Goal: Information Seeking & Learning: Find specific fact

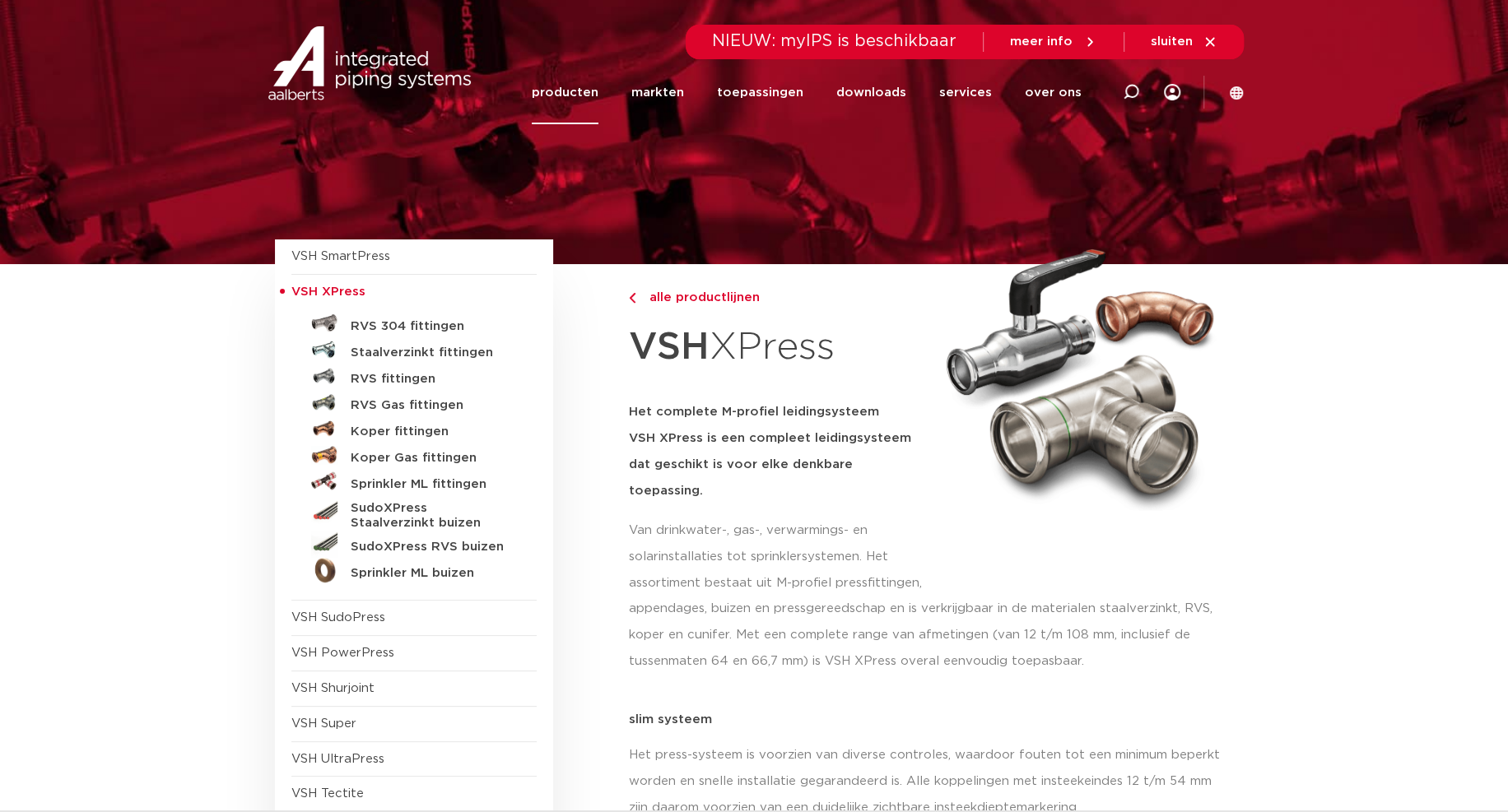
click at [566, 91] on link "producten" at bounding box center [564, 92] width 67 height 63
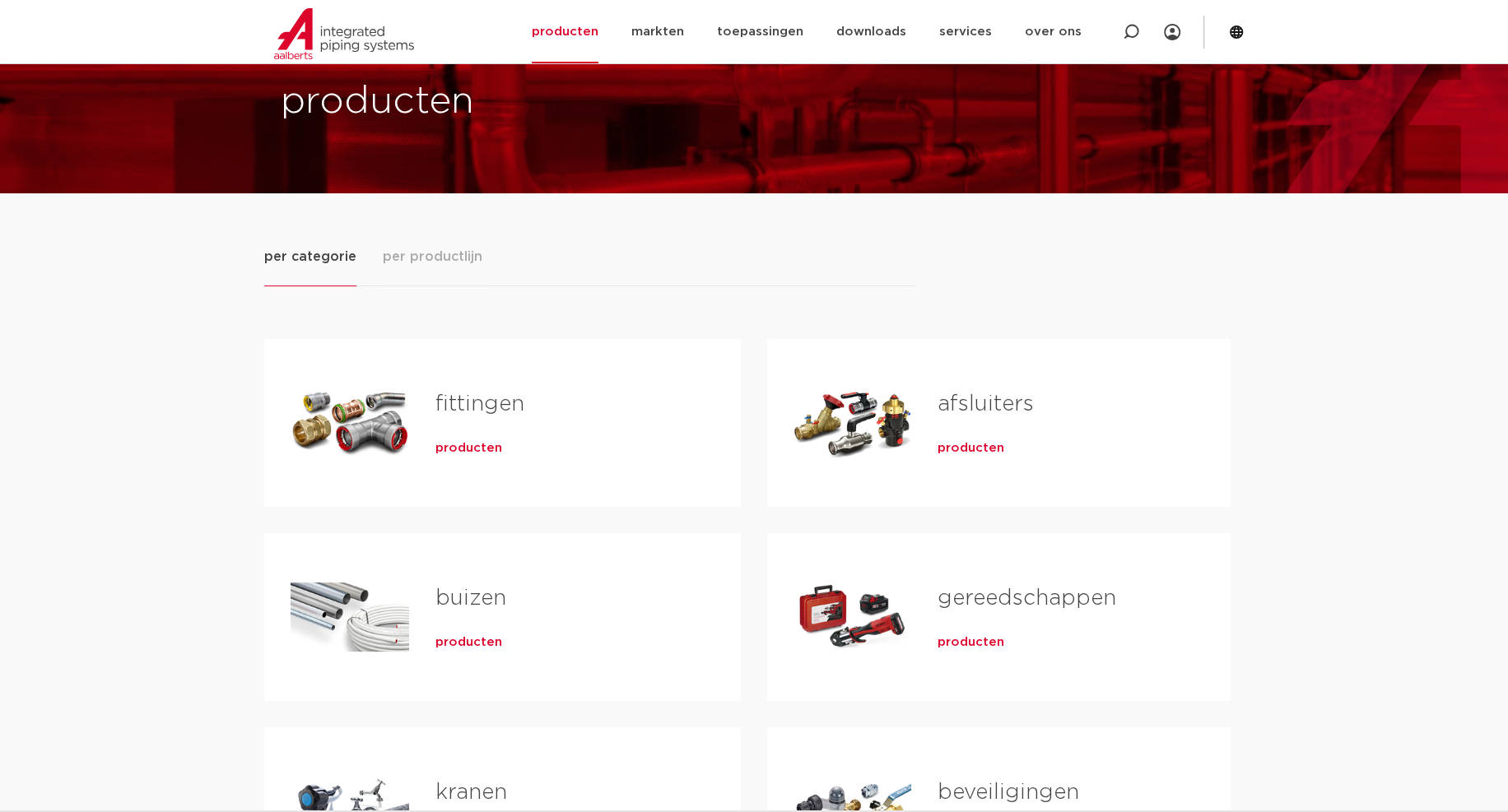
scroll to position [83, 0]
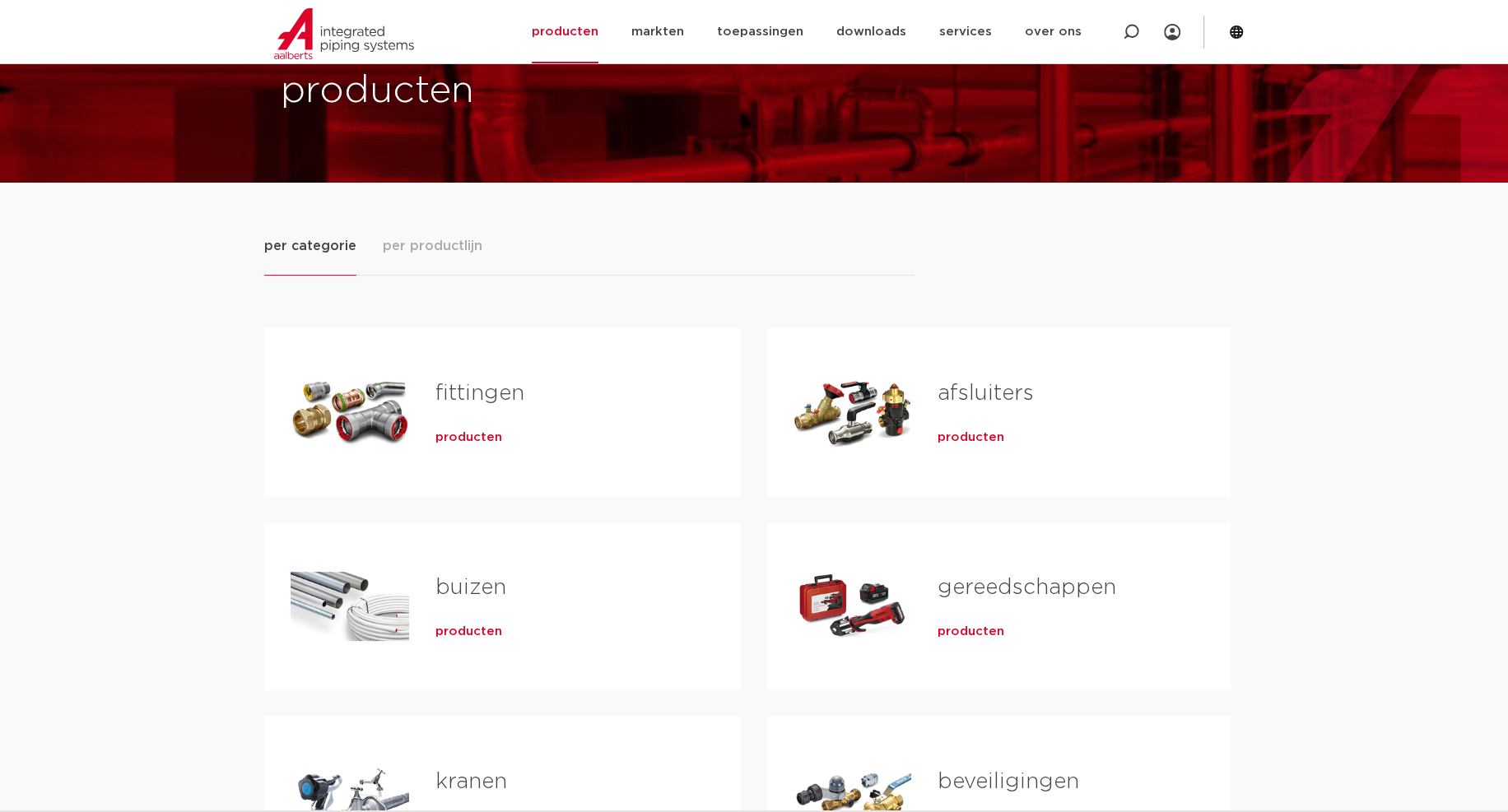
click at [463, 395] on link "fittingen" at bounding box center [480, 393] width 89 height 22
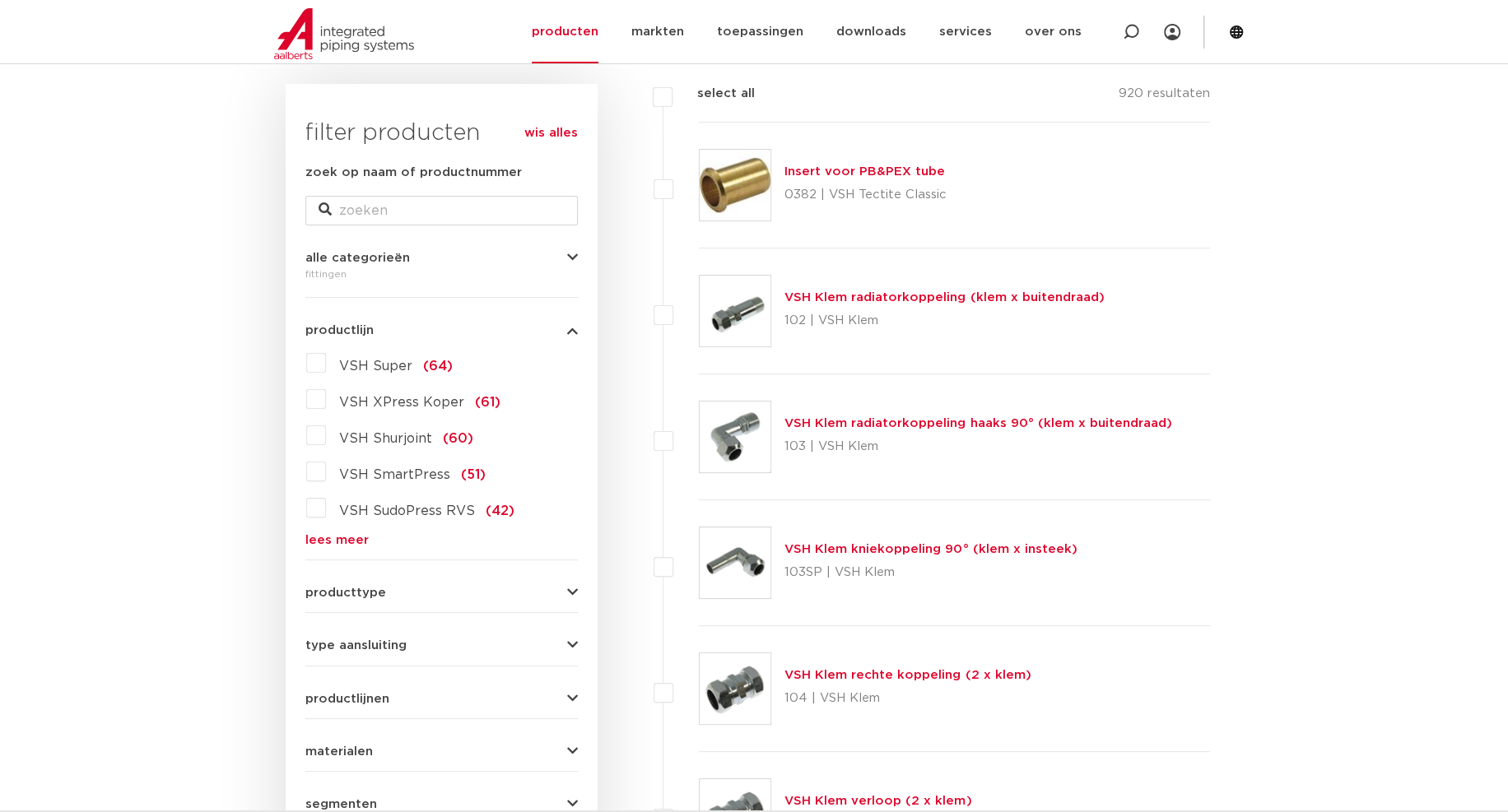
scroll to position [83, 0]
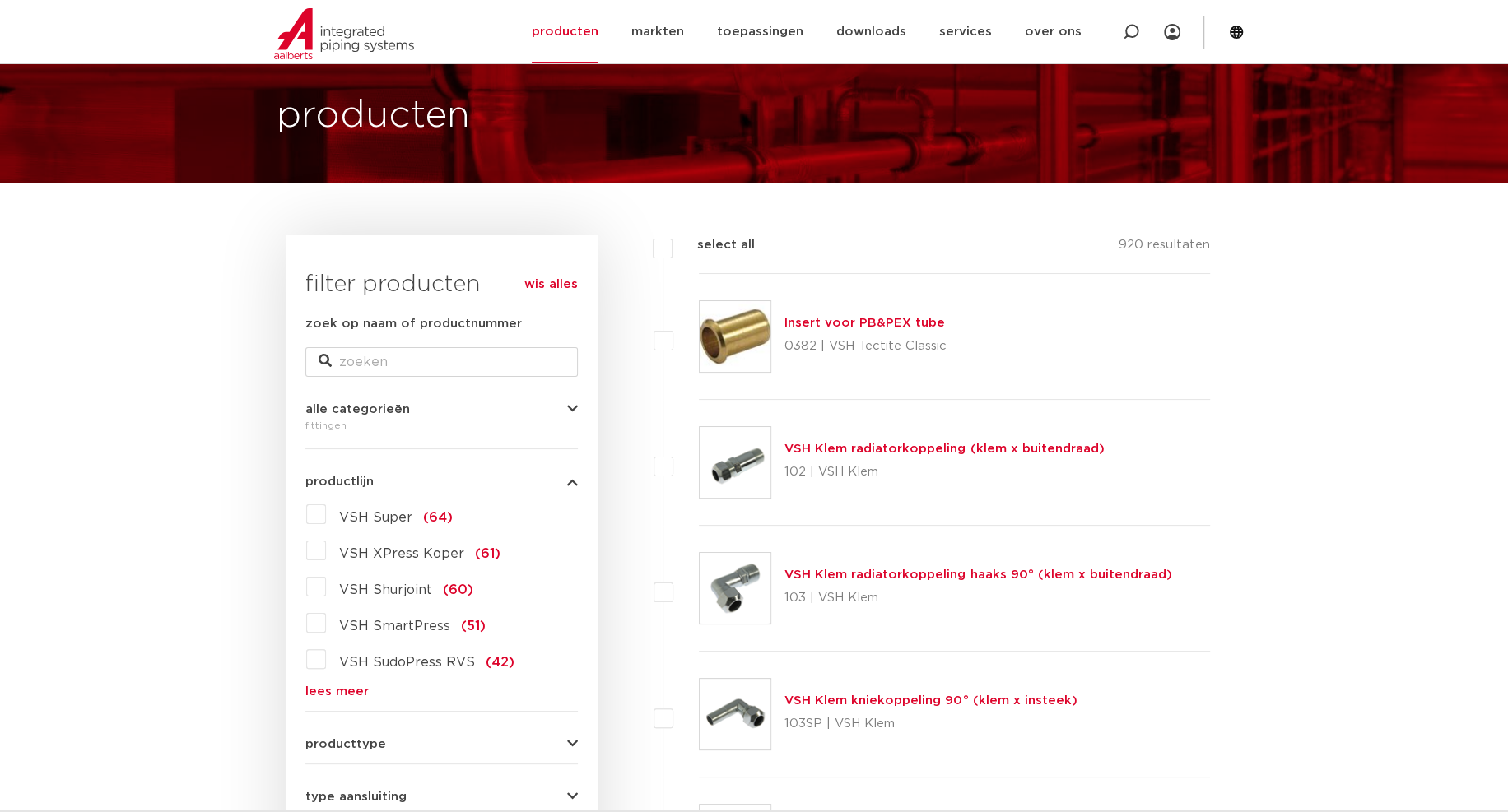
click at [330, 687] on link "lees meer" at bounding box center [441, 691] width 272 height 12
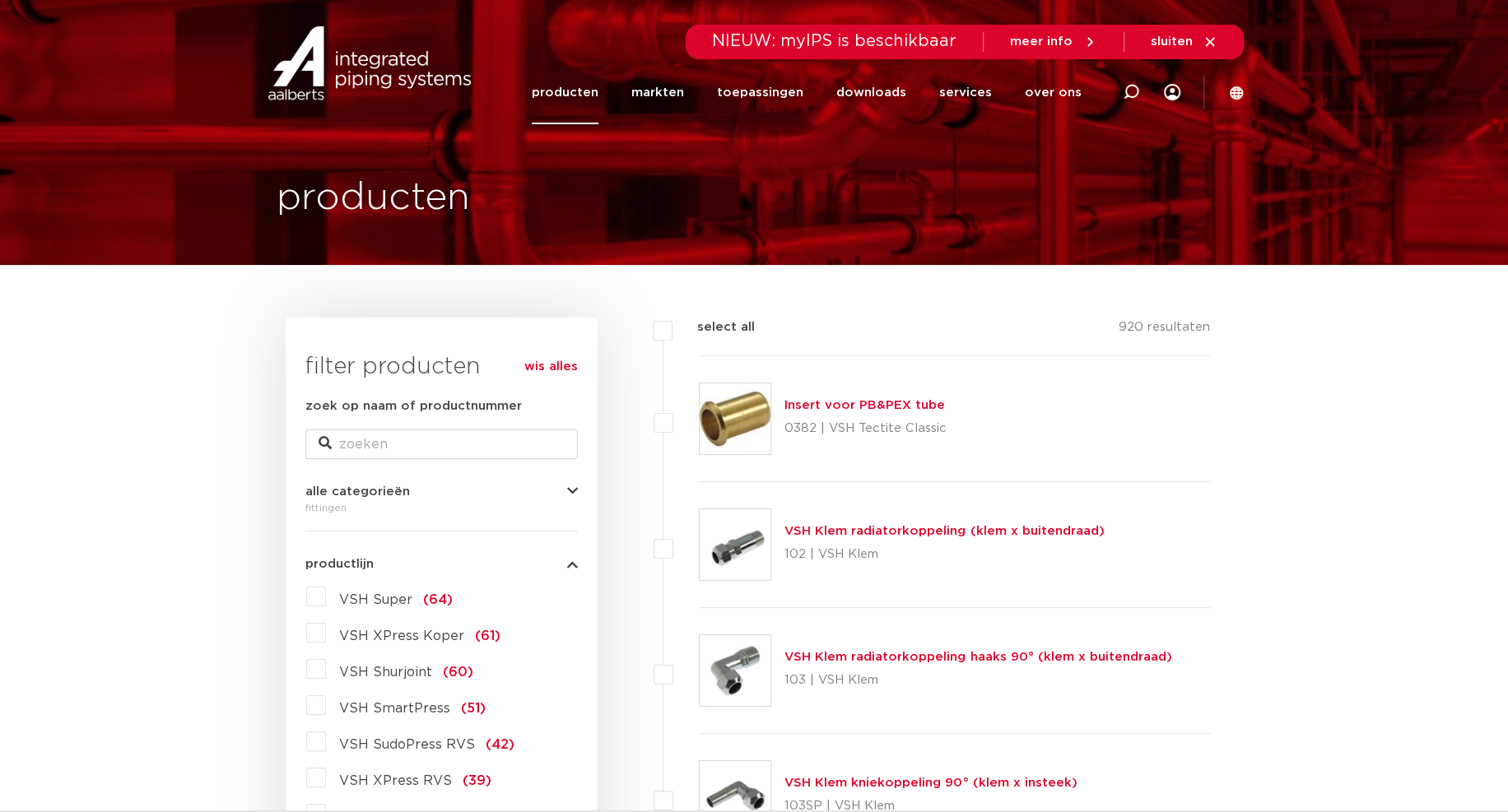
scroll to position [0, 0]
drag, startPoint x: 1127, startPoint y: 90, endPoint x: 1120, endPoint y: 98, distance: 10.6
click at [1127, 90] on icon at bounding box center [1131, 92] width 17 height 17
paste input "3820234"
type input "3820234"
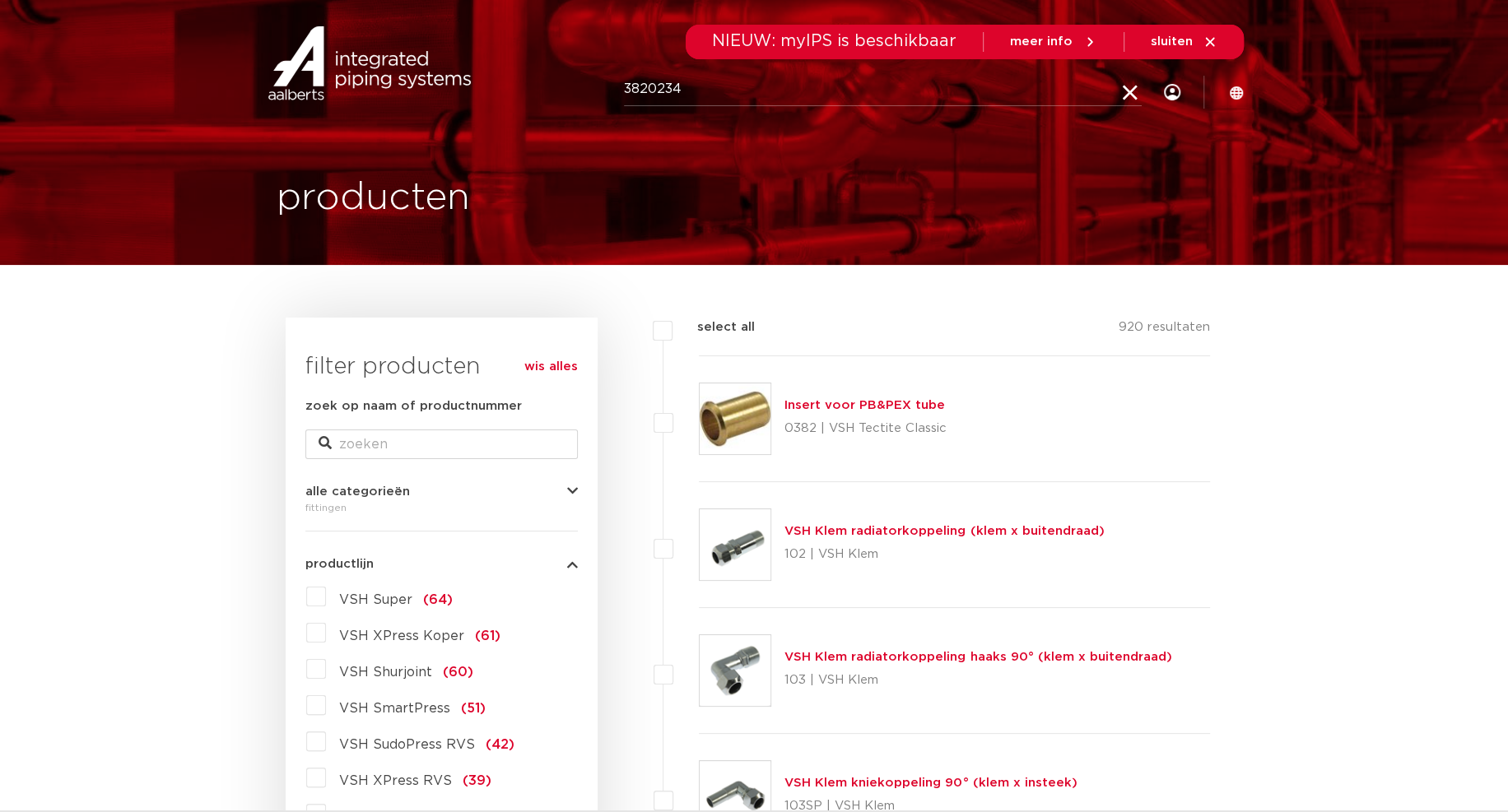
click button "Zoeken" at bounding box center [0, 0] width 0 height 0
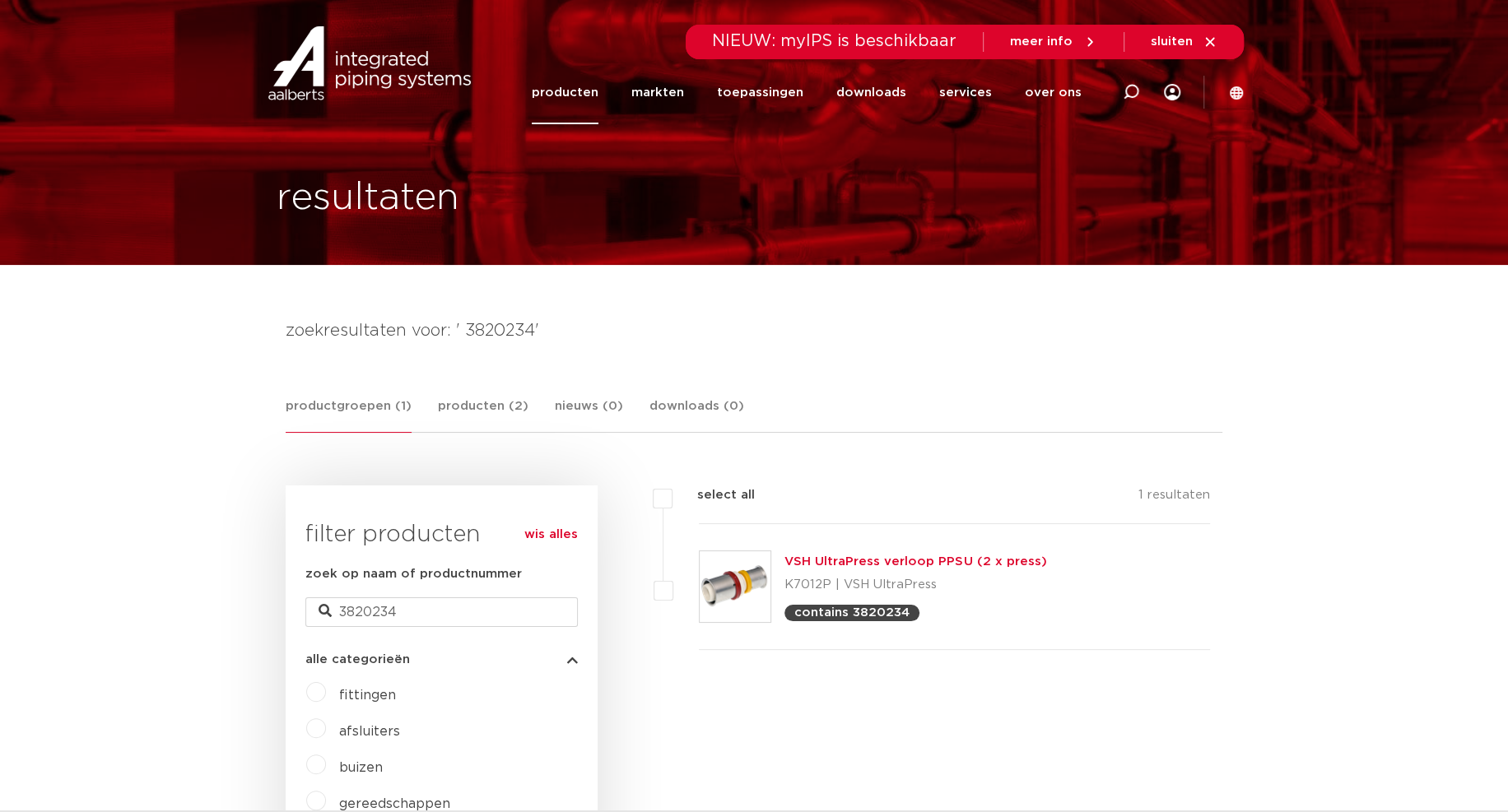
click at [874, 563] on link "VSH UltraPress verloop PPSU (2 x press)" at bounding box center [915, 561] width 262 height 12
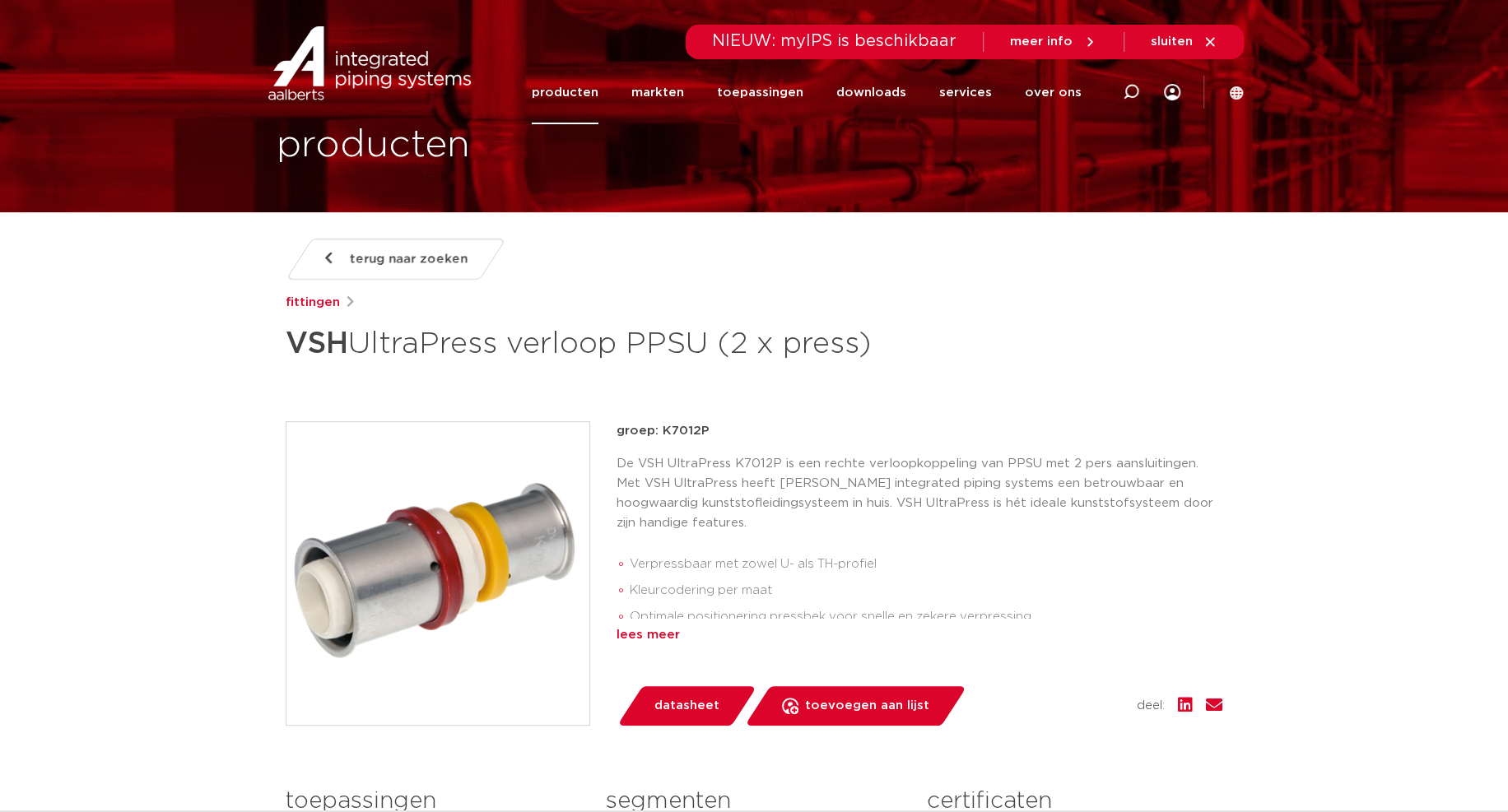
scroll to position [83, 0]
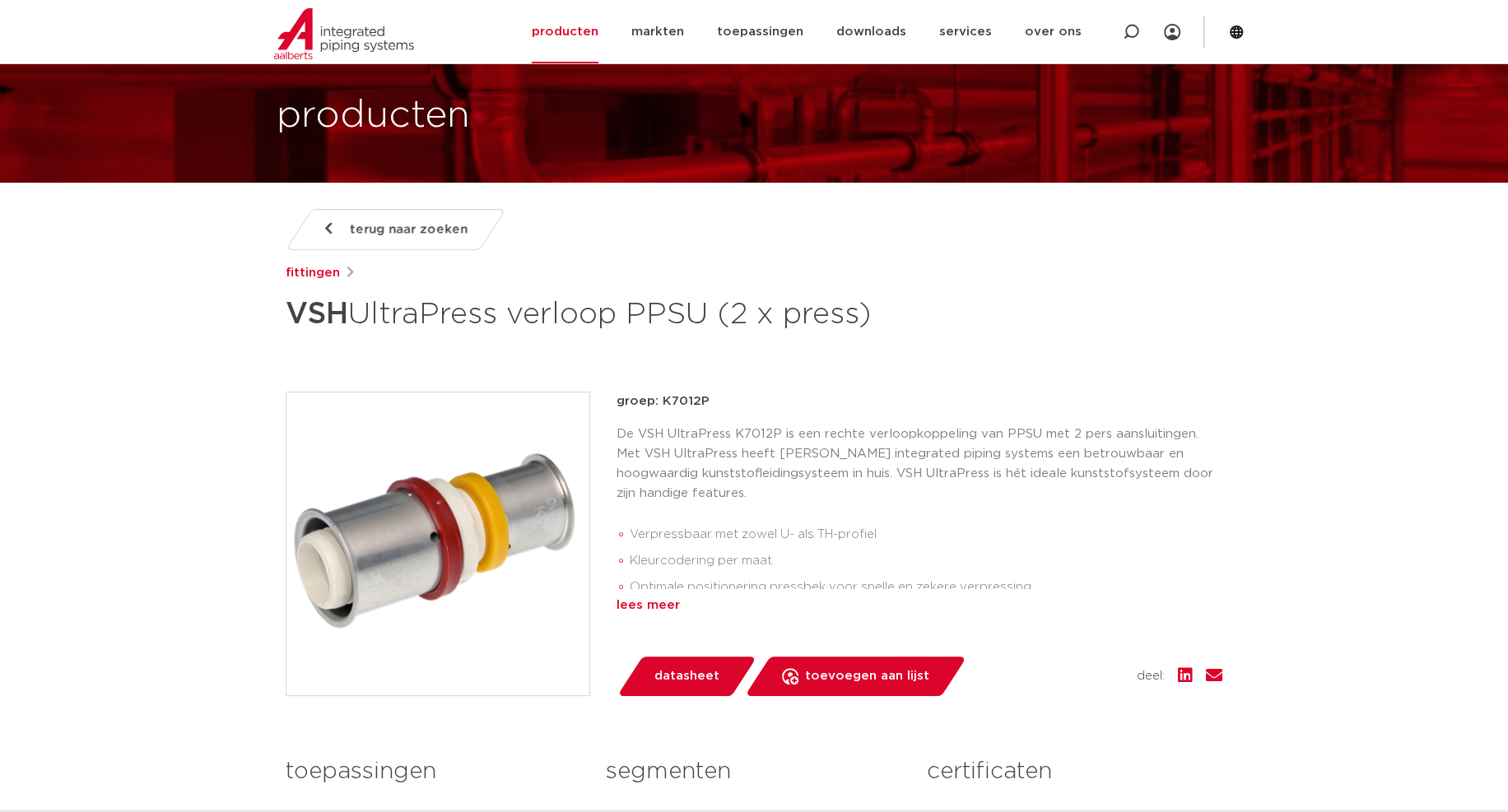
click at [655, 605] on div "lees meer" at bounding box center [918, 605] width 606 height 20
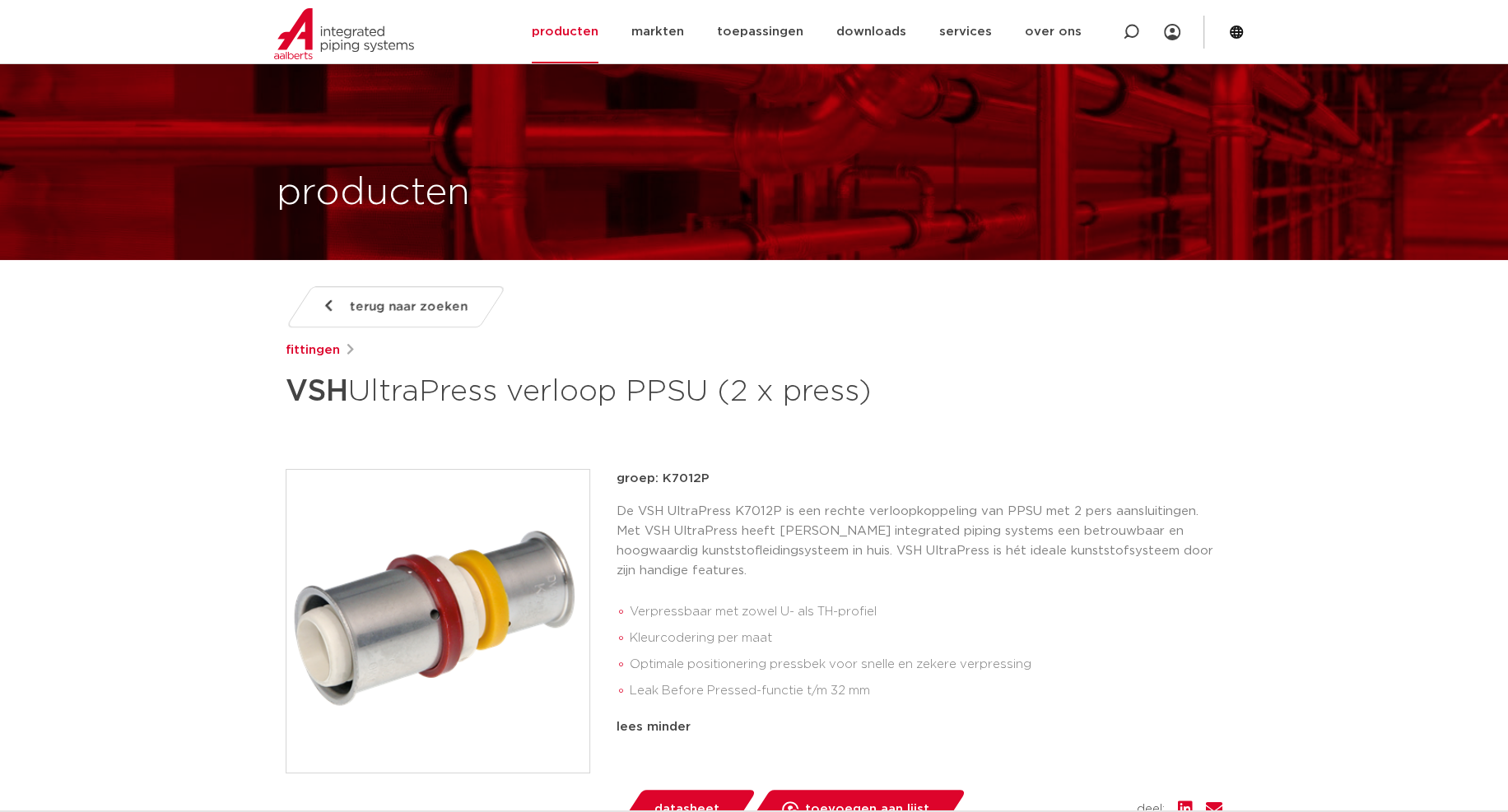
scroll to position [0, 0]
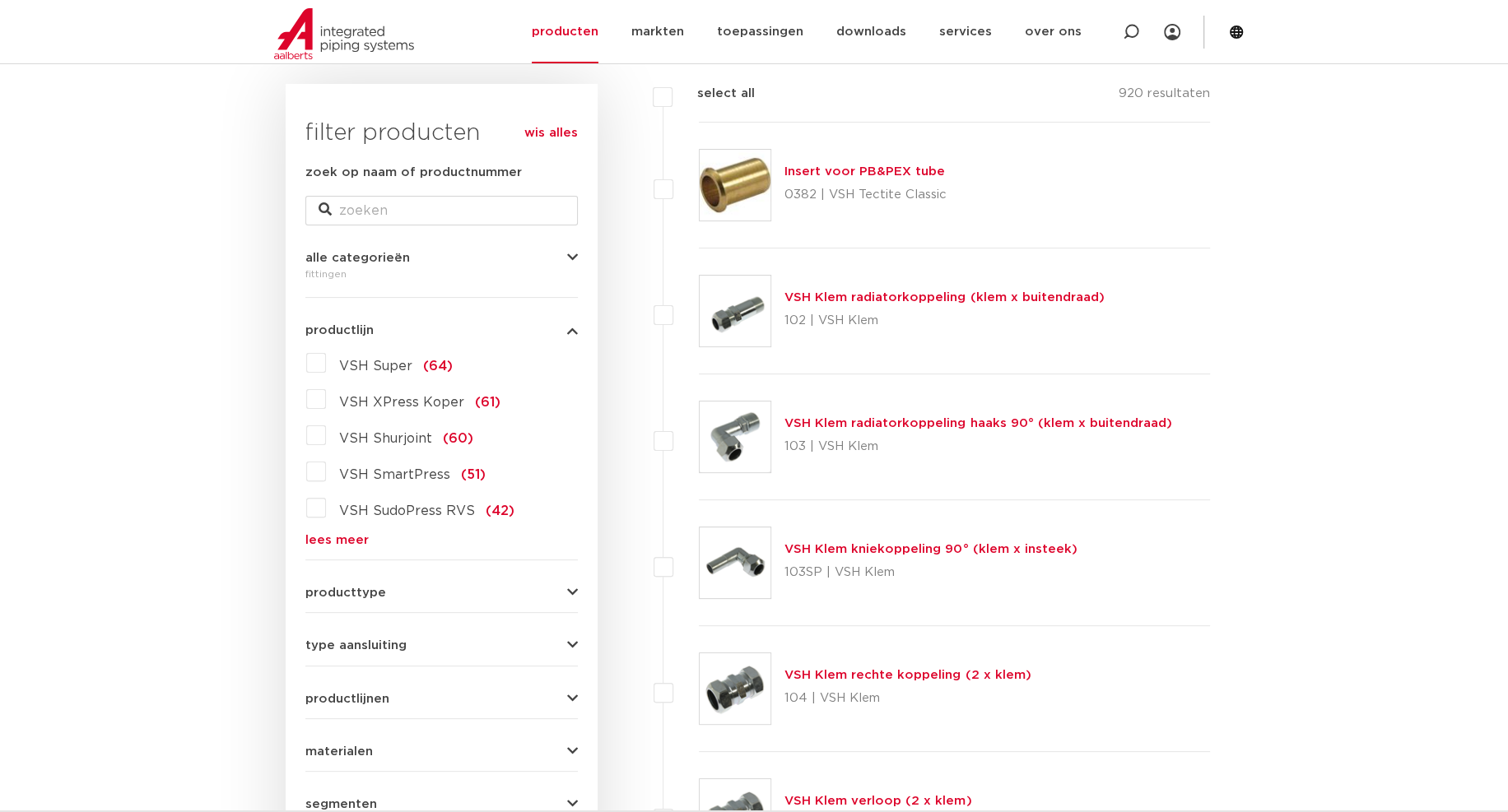
scroll to position [247, 0]
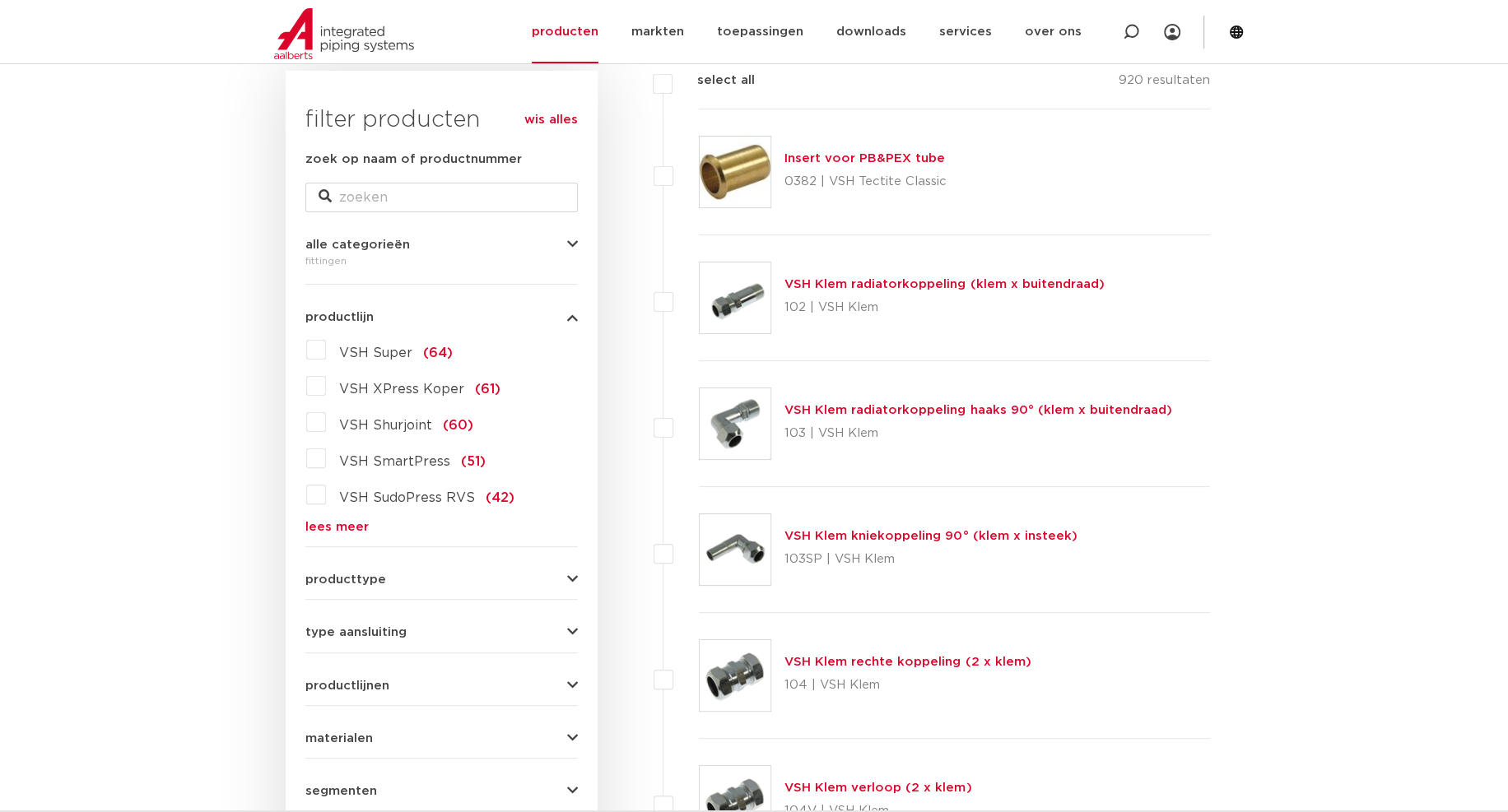
click at [339, 526] on link "lees meer" at bounding box center [441, 527] width 272 height 12
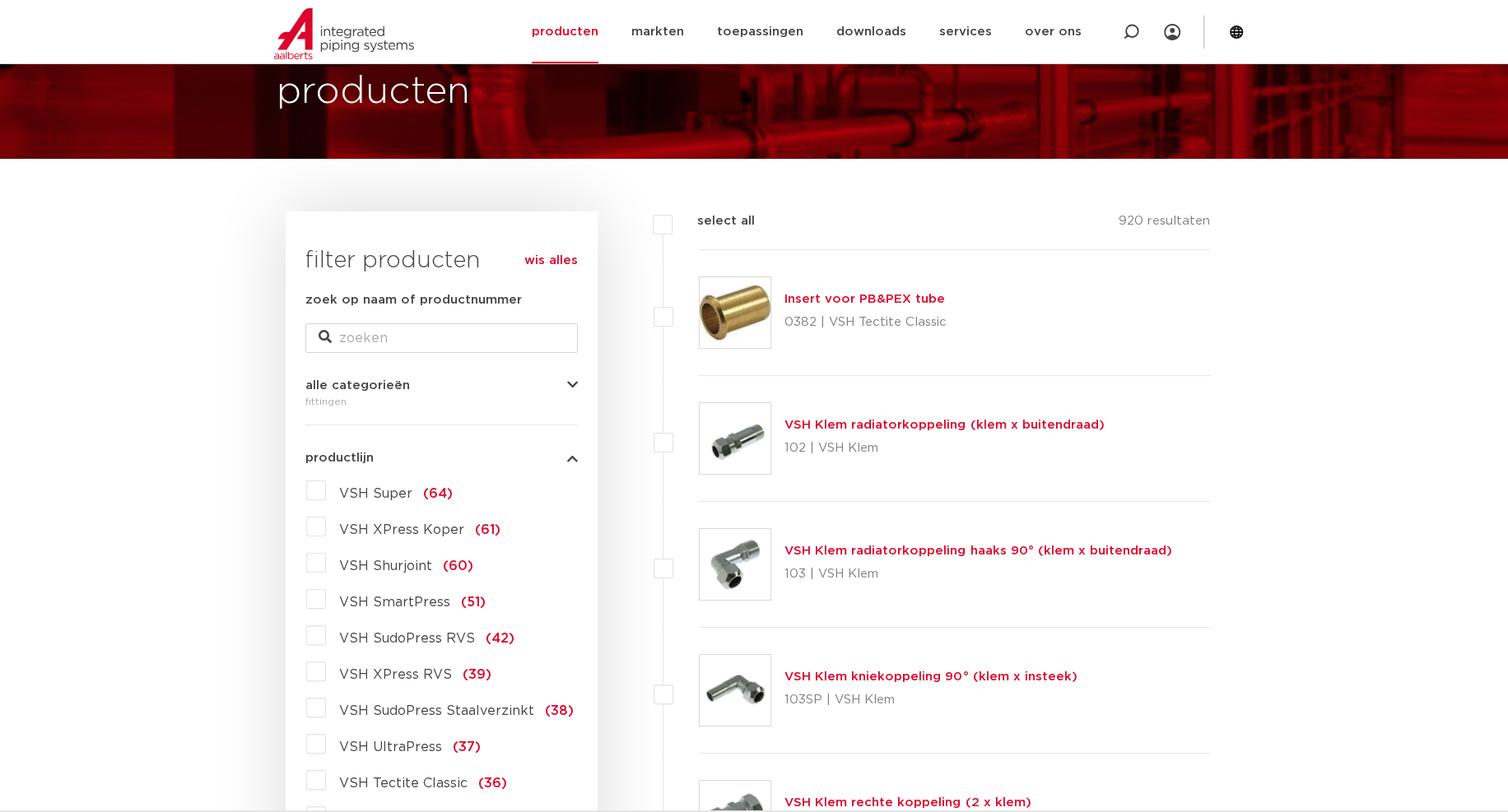
scroll to position [0, 0]
